Goal: Information Seeking & Learning: Learn about a topic

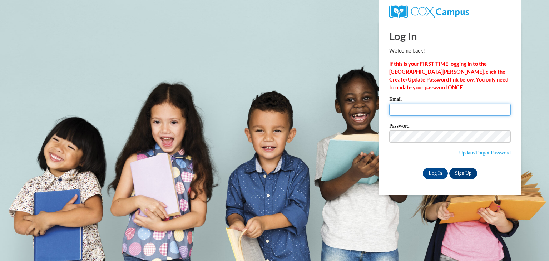
click at [405, 108] on input "Email" at bounding box center [449, 110] width 121 height 12
type input "lynnae.o@forwardscholars.org"
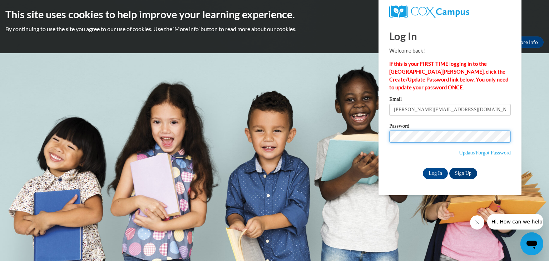
click at [423, 168] on input "Log In" at bounding box center [435, 173] width 25 height 11
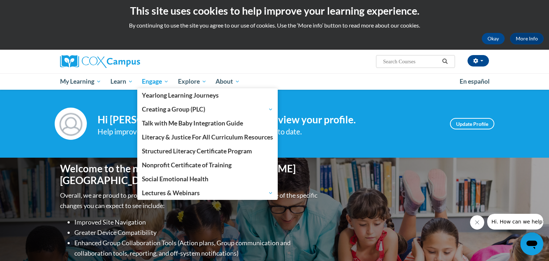
scroll to position [3, 0]
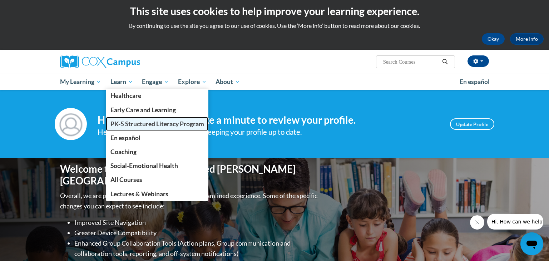
click at [138, 126] on span "PK-5 Structured Literacy Program" at bounding box center [157, 124] width 94 height 8
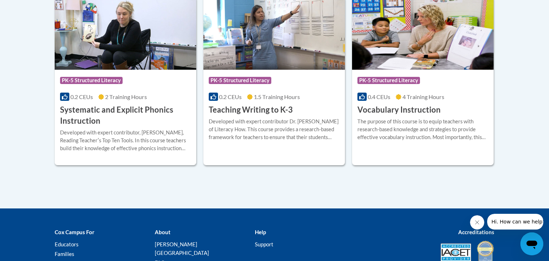
scroll to position [875, 0]
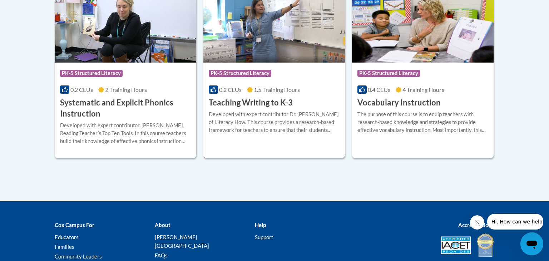
click at [266, 44] on img at bounding box center [273, 26] width 141 height 73
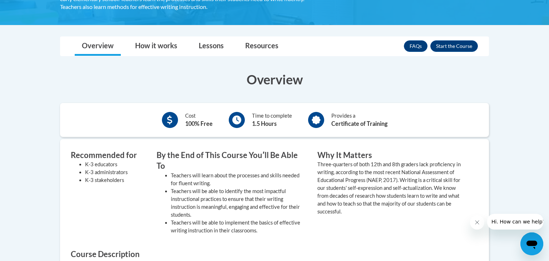
scroll to position [169, 0]
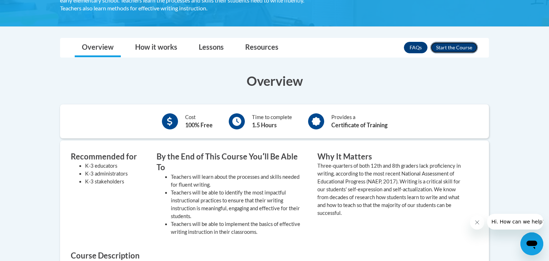
click at [453, 48] on button "Enroll" at bounding box center [454, 47] width 48 height 11
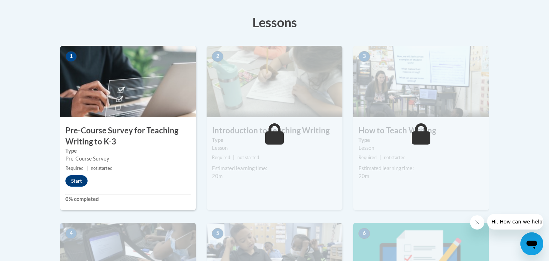
scroll to position [197, 0]
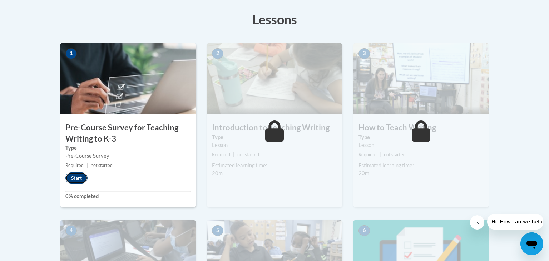
click at [77, 178] on button "Start" at bounding box center [76, 177] width 22 height 11
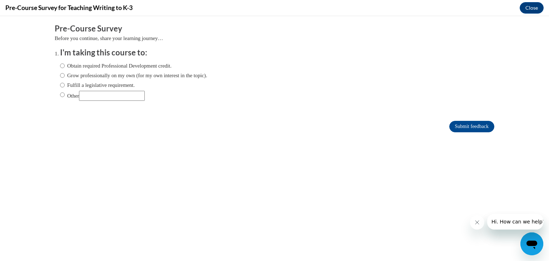
scroll to position [0, 0]
click at [63, 65] on input "Obtain required Professional Development credit." at bounding box center [62, 66] width 5 height 8
radio input "true"
click at [473, 126] on input "Submit feedback" at bounding box center [471, 126] width 45 height 11
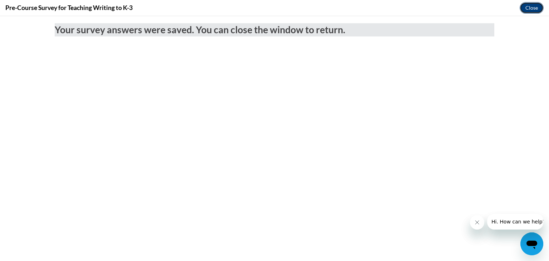
click at [532, 10] on button "Close" at bounding box center [531, 7] width 24 height 11
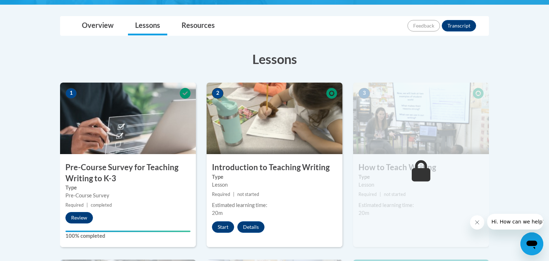
scroll to position [160, 0]
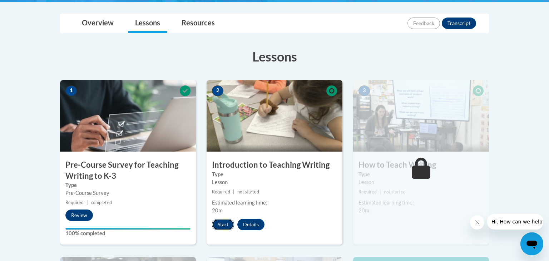
click at [224, 225] on button "Start" at bounding box center [223, 224] width 22 height 11
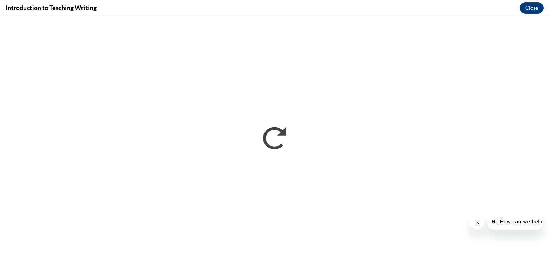
scroll to position [0, 0]
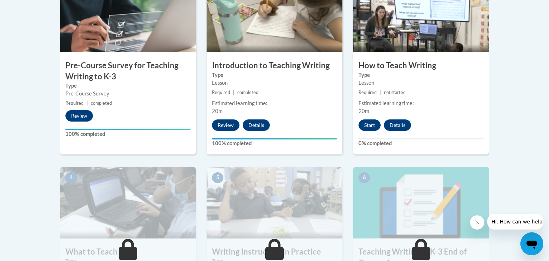
scroll to position [245, 0]
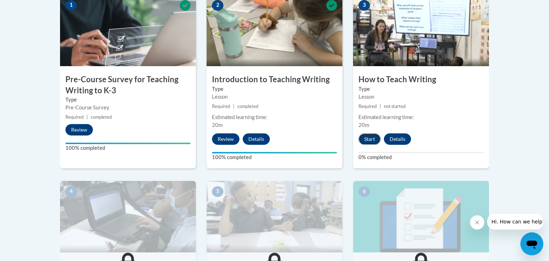
click at [370, 140] on button "Start" at bounding box center [369, 138] width 22 height 11
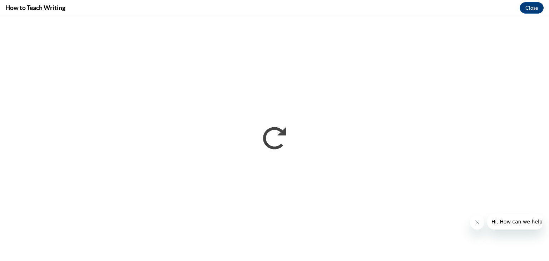
scroll to position [0, 0]
